Goal: Browse casually

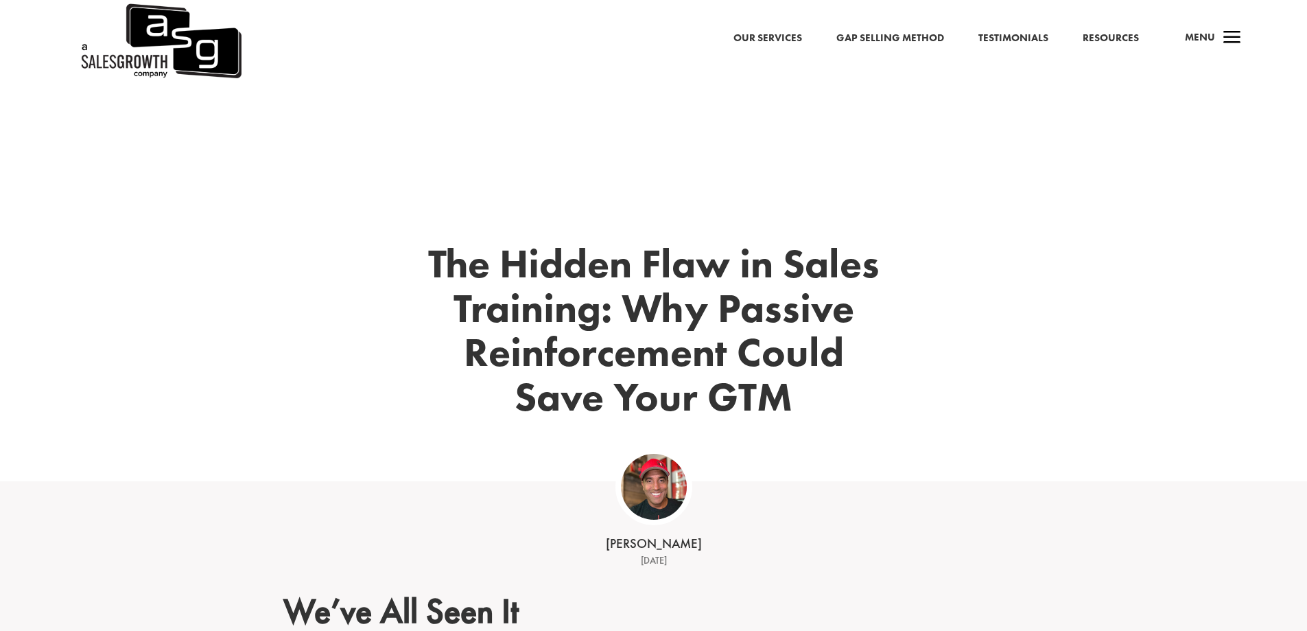
click at [211, 62] on img at bounding box center [160, 41] width 163 height 82
